Goal: Obtain resource: Obtain resource

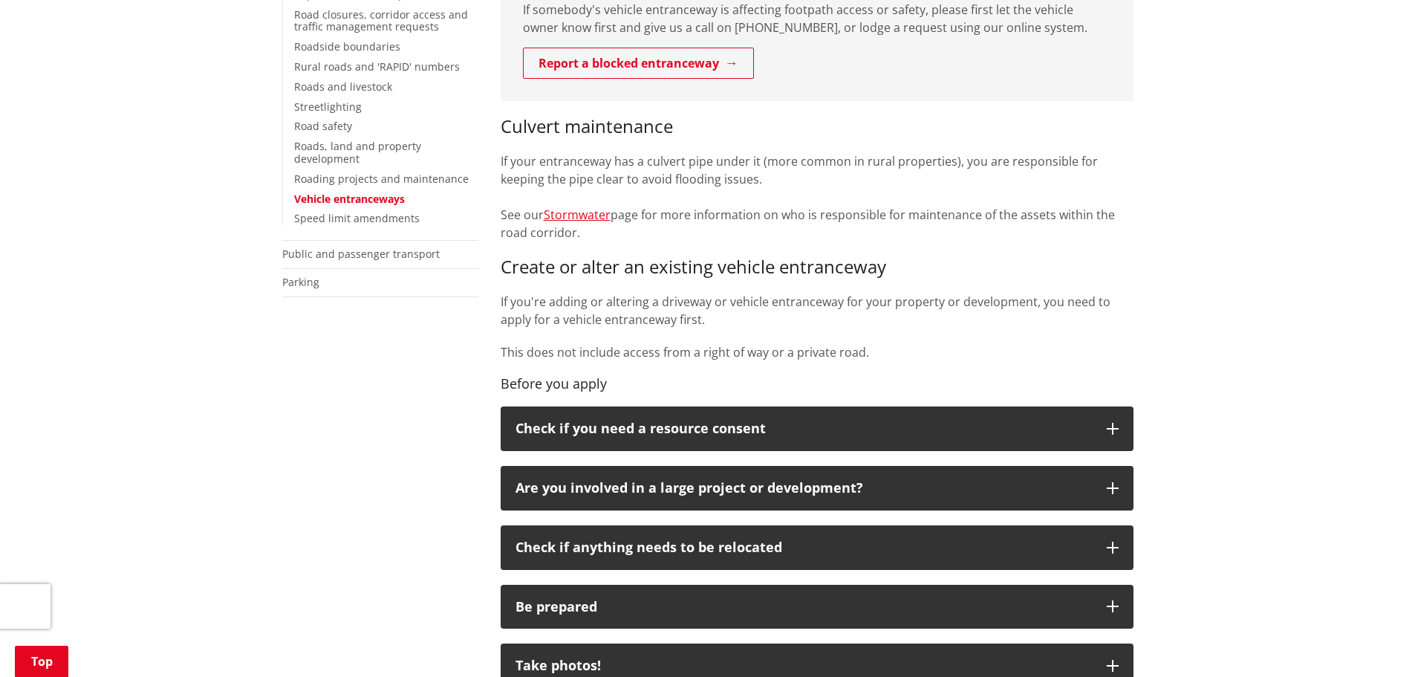
scroll to position [594, 0]
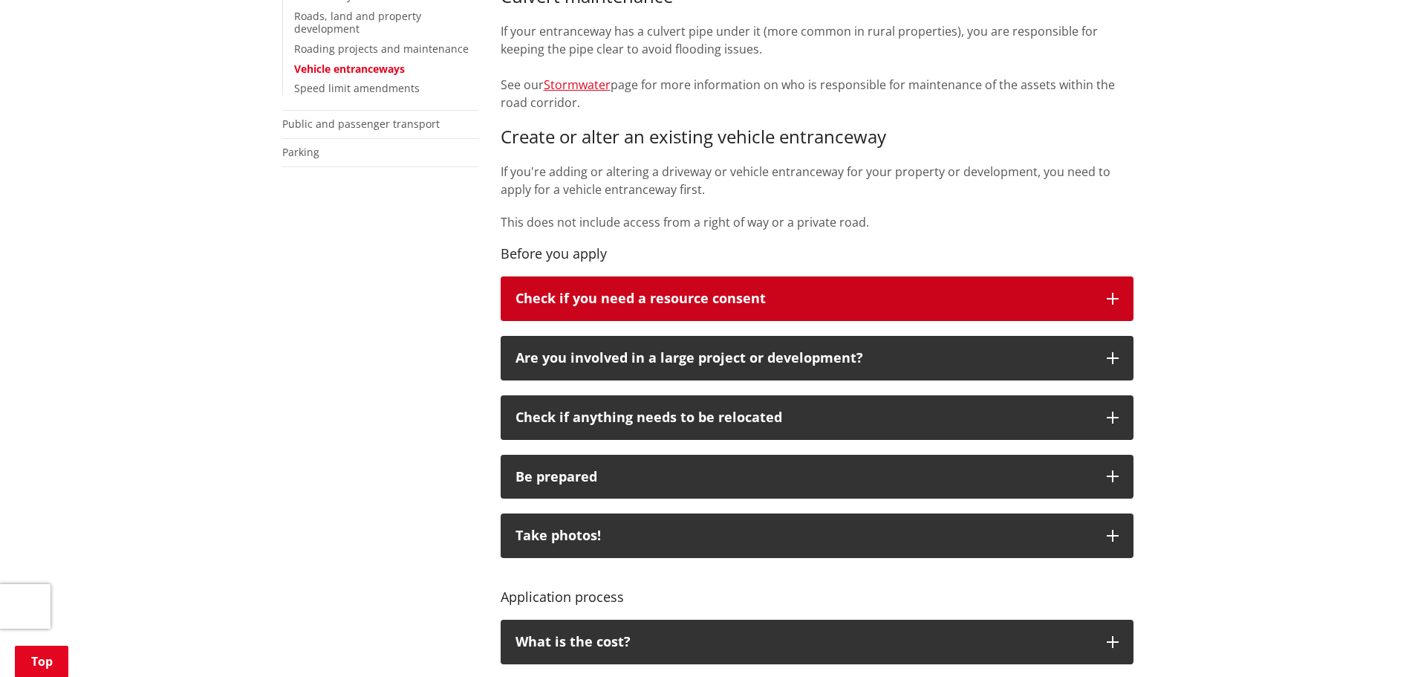
click at [613, 280] on button "Check if you need a resource consent" at bounding box center [817, 298] width 633 height 45
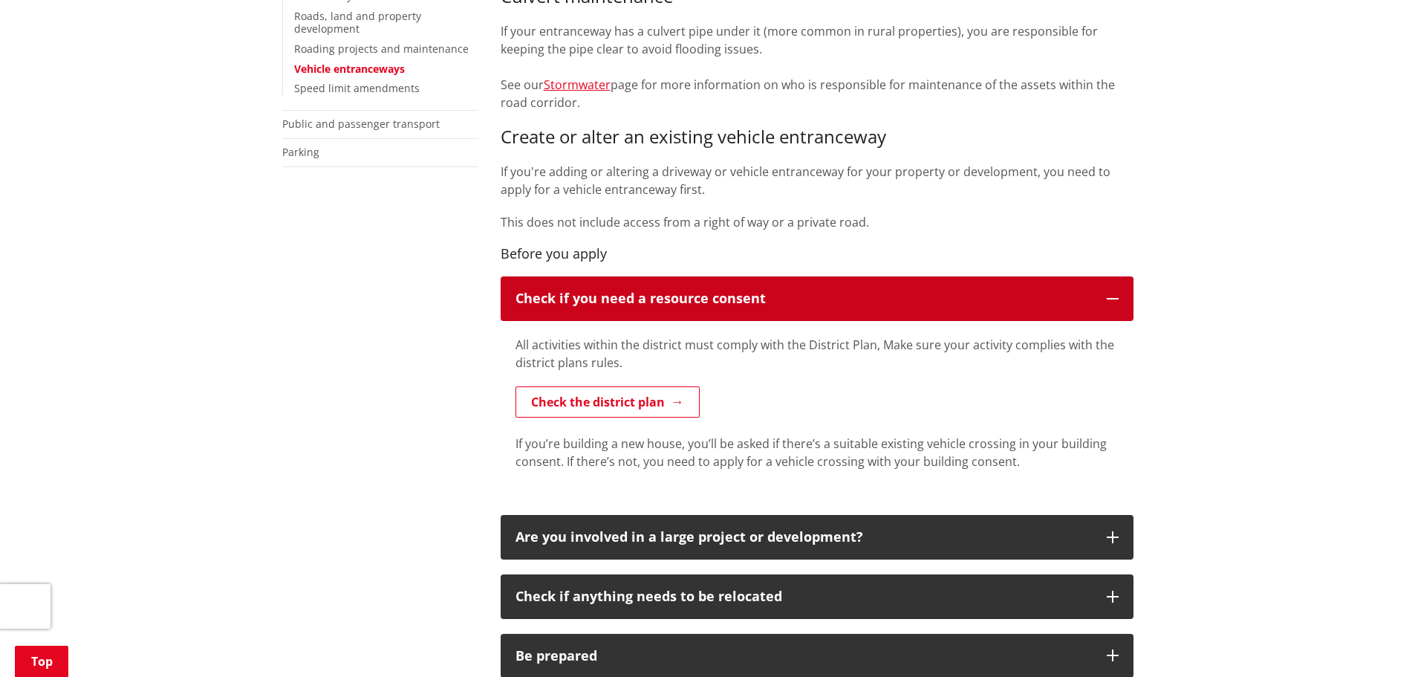
scroll to position [817, 0]
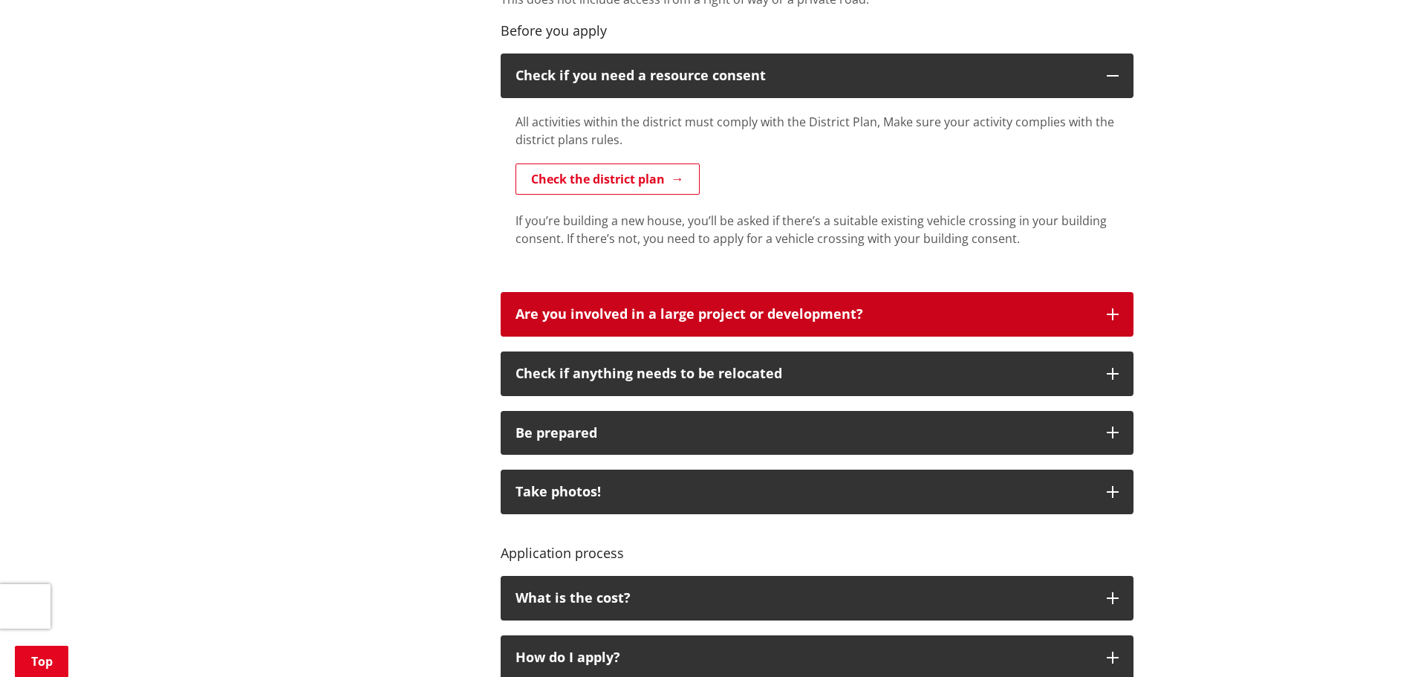
click at [613, 307] on p "Are you involved in a large project or development?" at bounding box center [803, 314] width 576 height 15
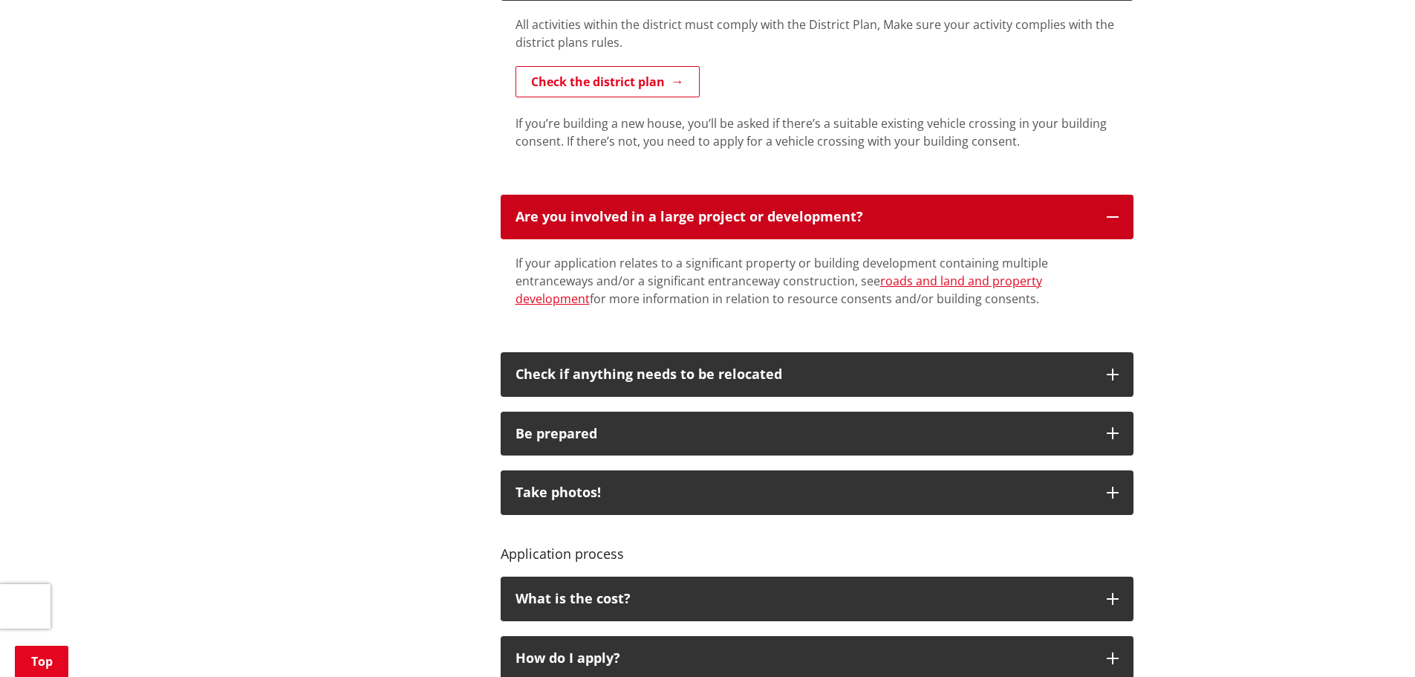
scroll to position [1114, 0]
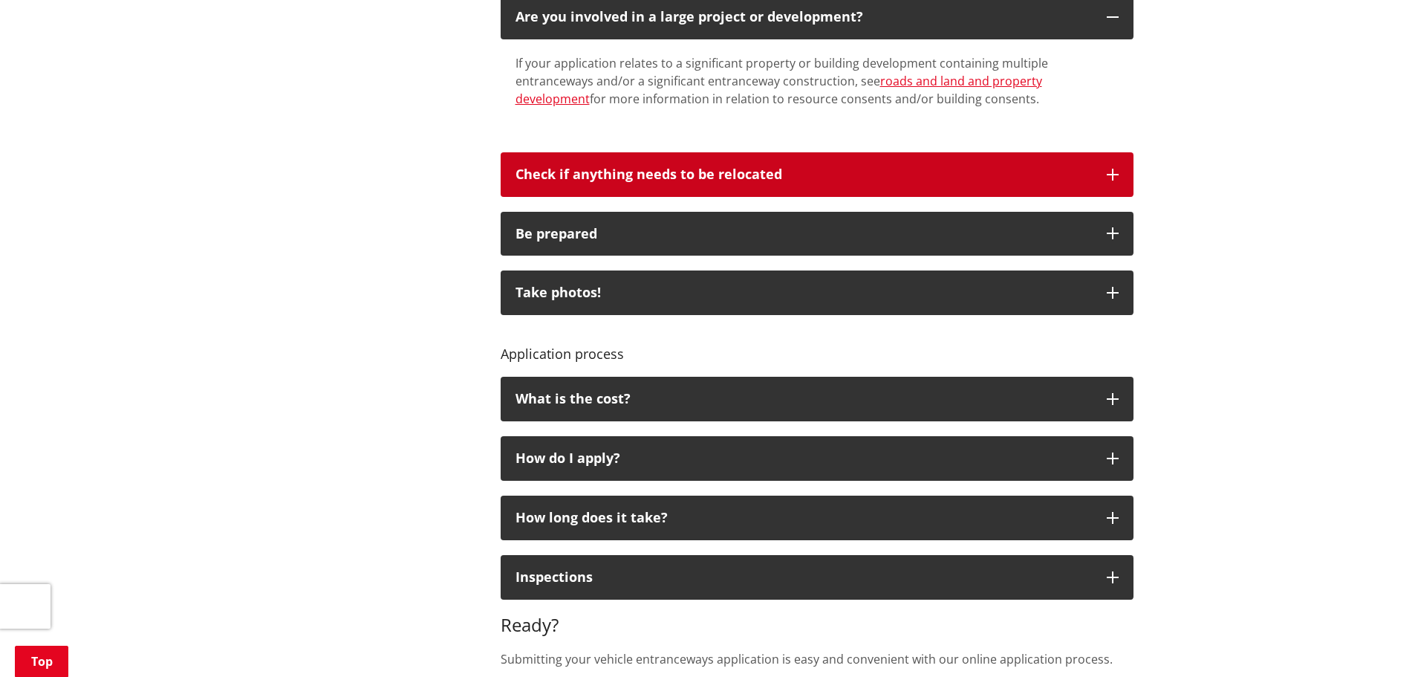
click at [603, 160] on button "Check if anything needs to be relocated" at bounding box center [817, 174] width 633 height 45
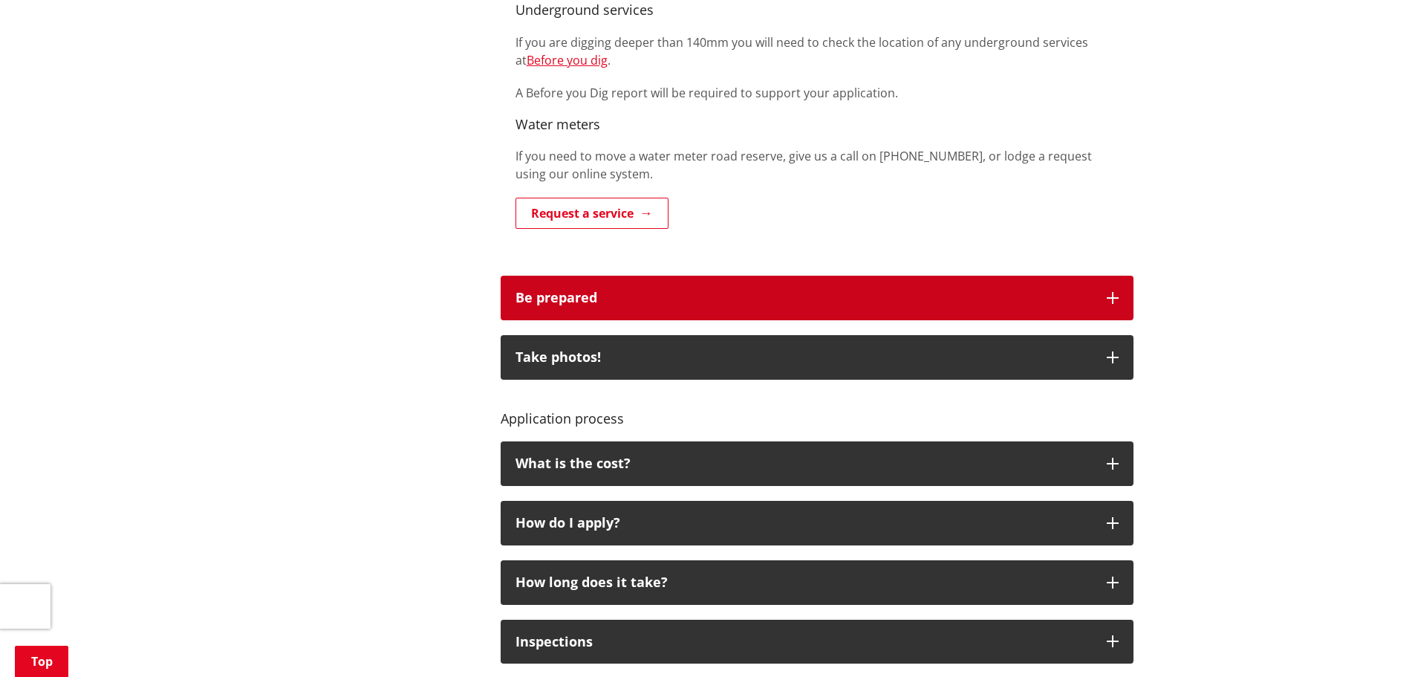
click at [600, 290] on div "Be prepared" at bounding box center [803, 297] width 576 height 15
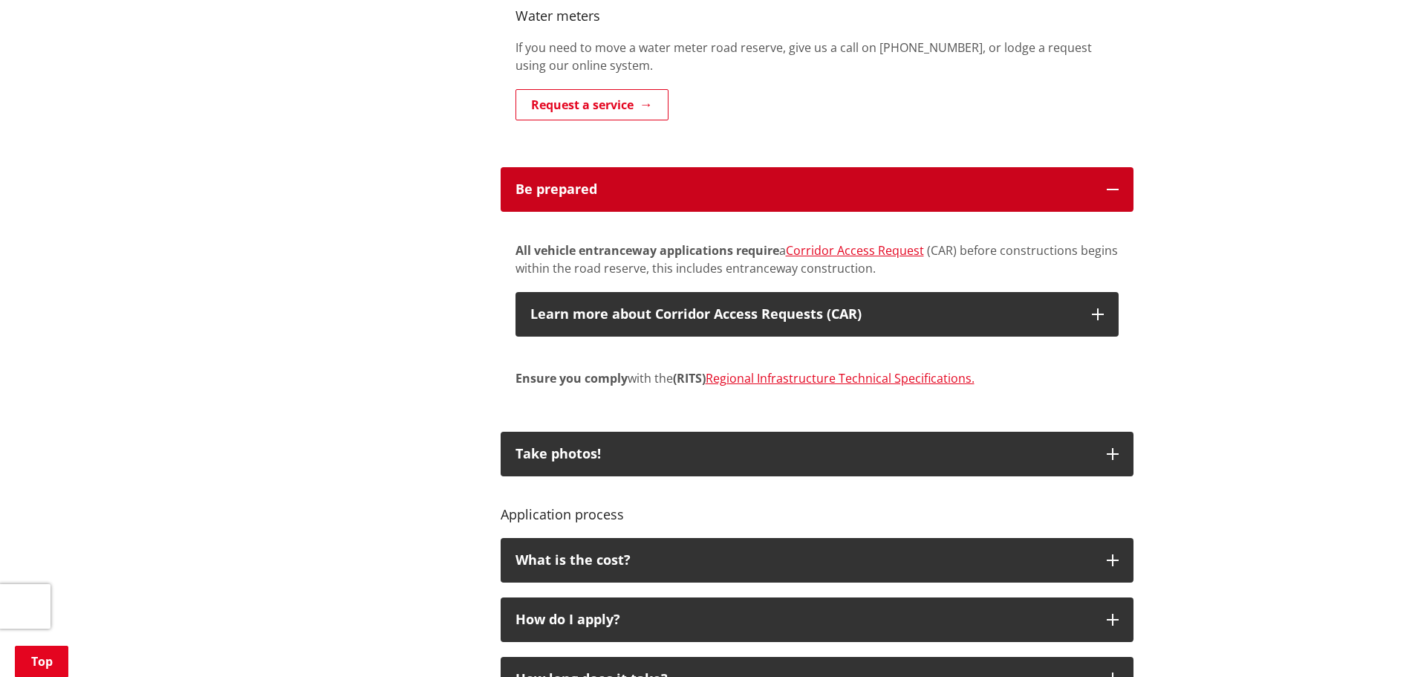
scroll to position [1783, 0]
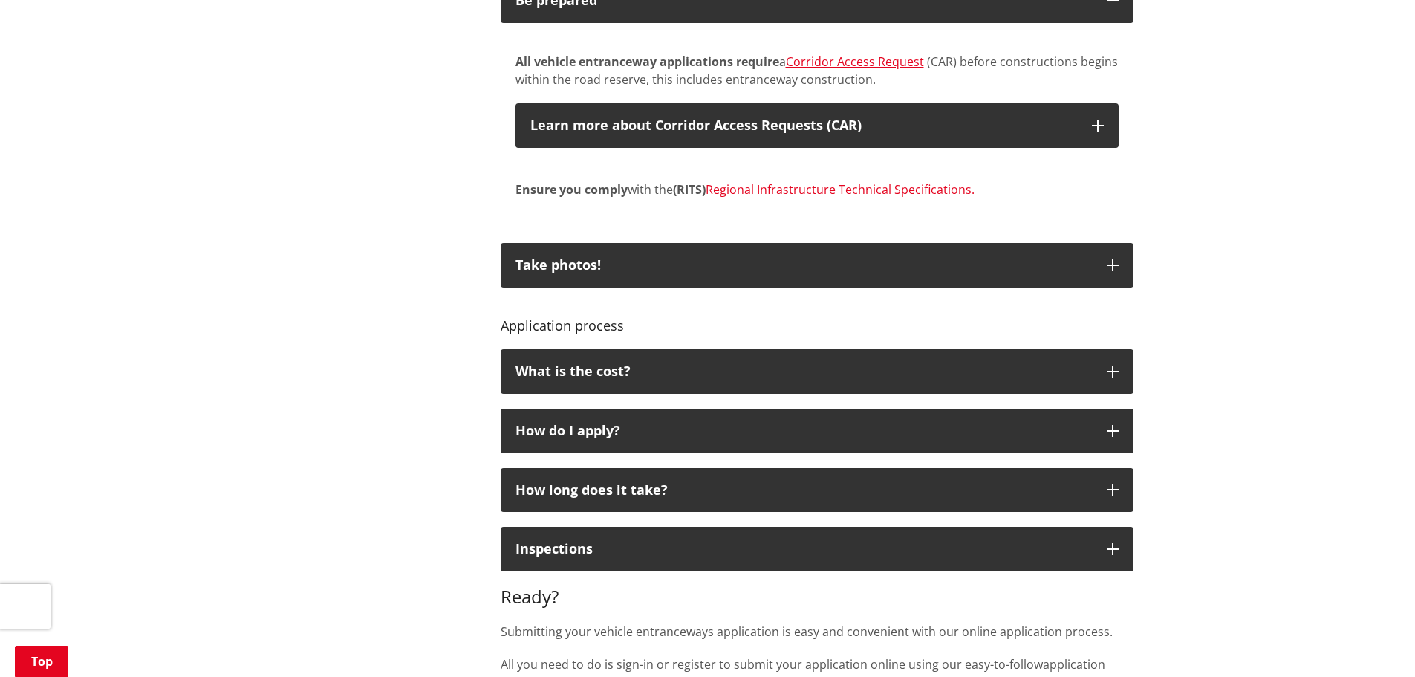
click at [793, 181] on link "Regional Infrastructure Technical Specifications." at bounding box center [840, 189] width 269 height 16
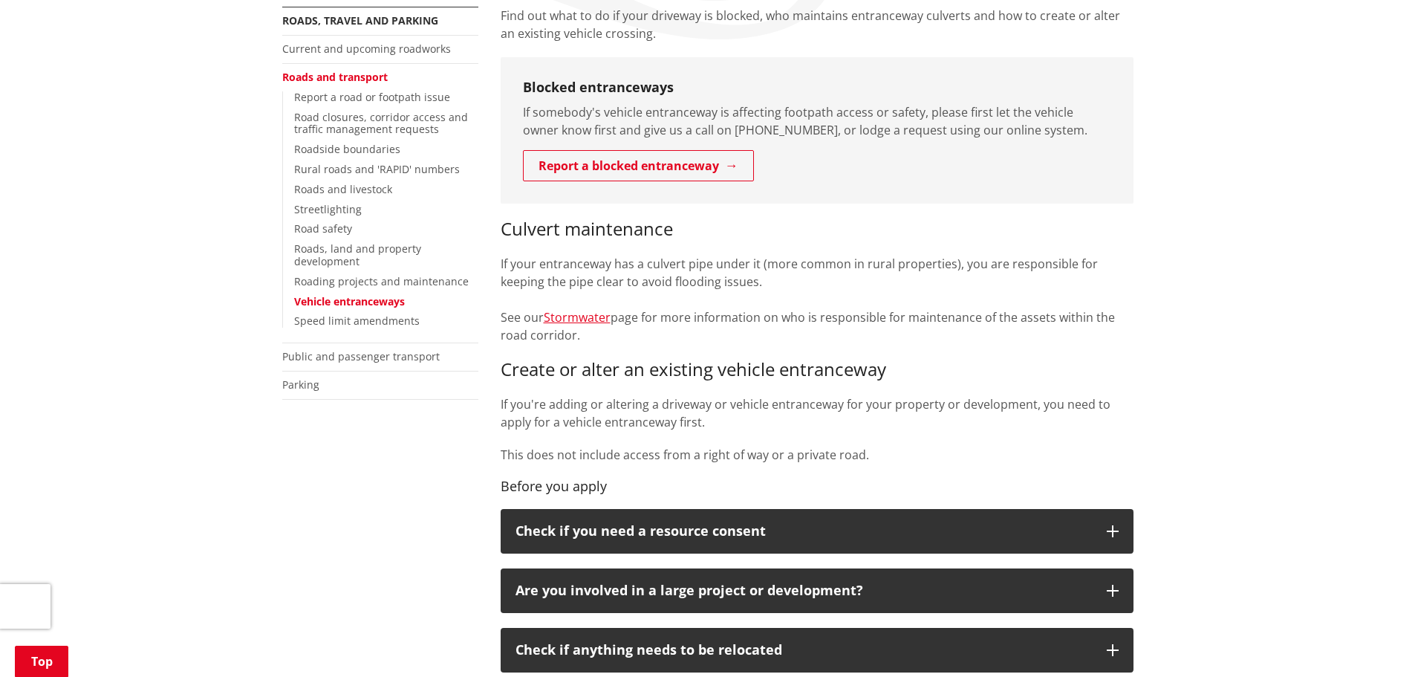
scroll to position [223, 0]
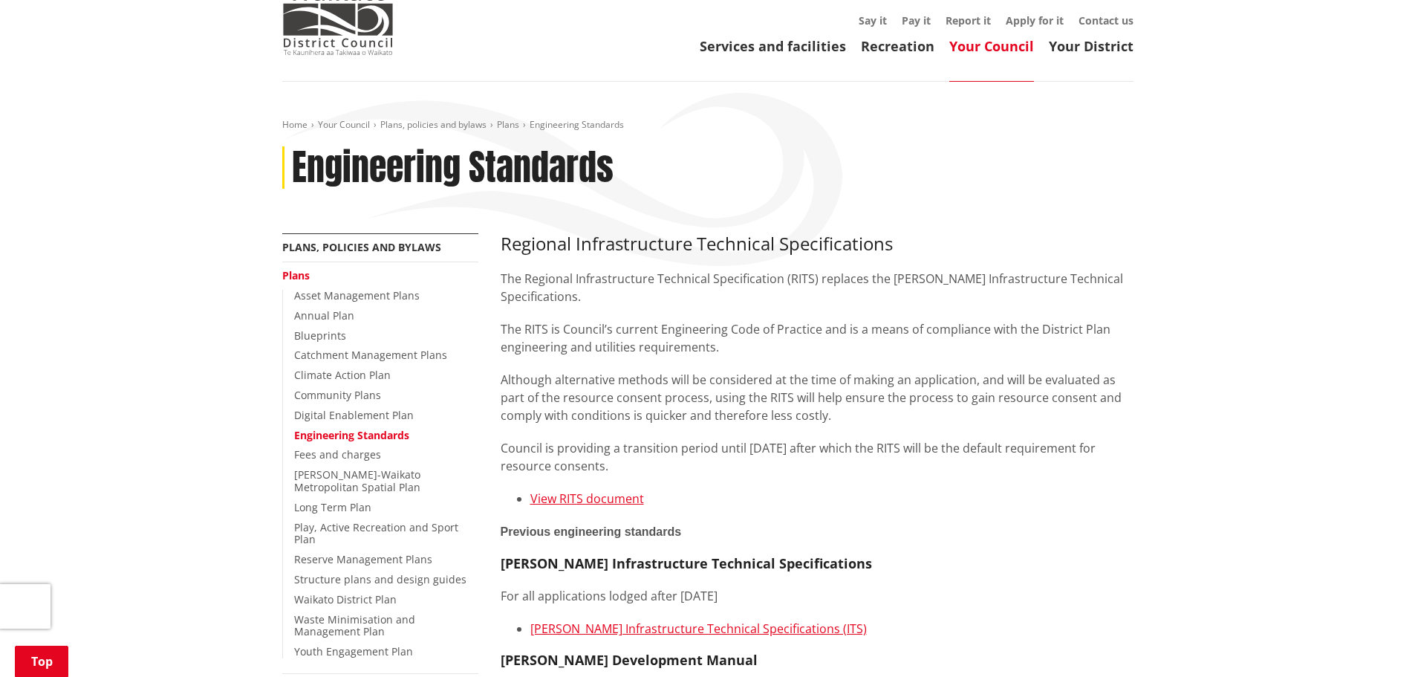
scroll to position [297, 0]
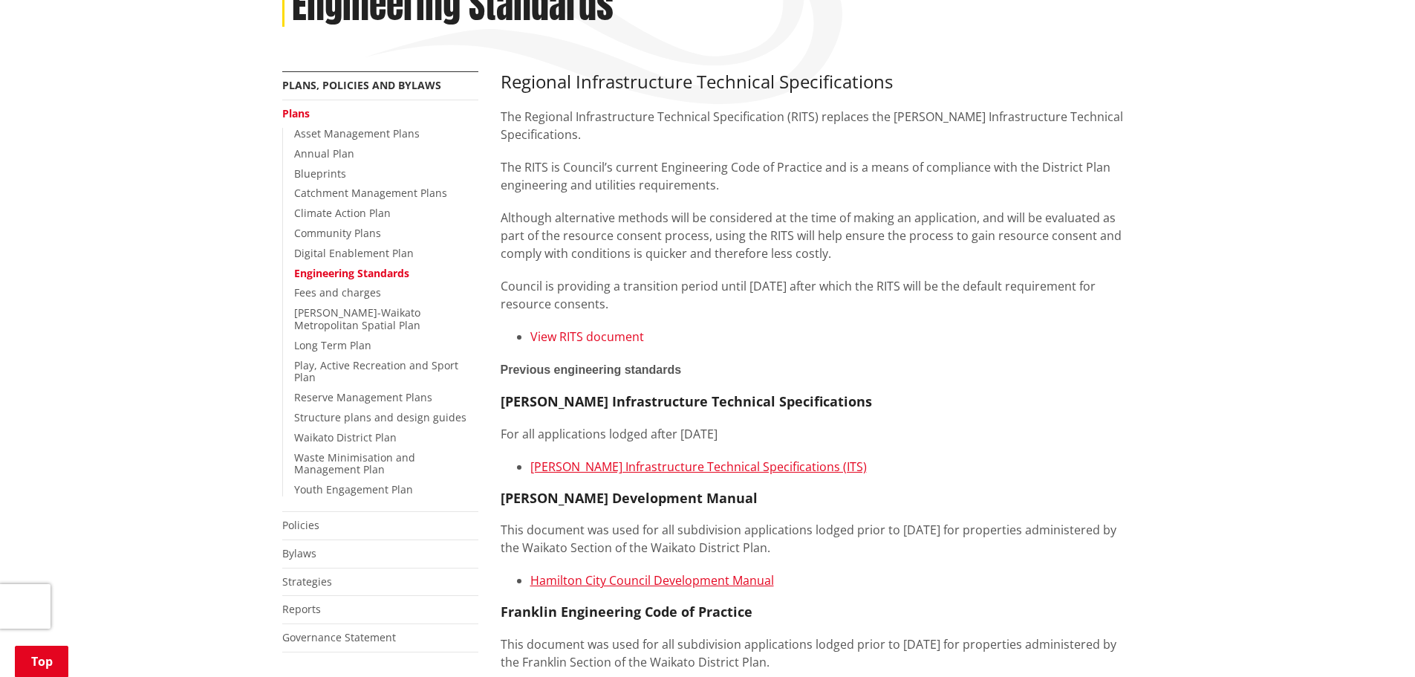
click at [609, 328] on link "View RITS document" at bounding box center [587, 336] width 114 height 16
